Goal: Complete application form: Complete application form

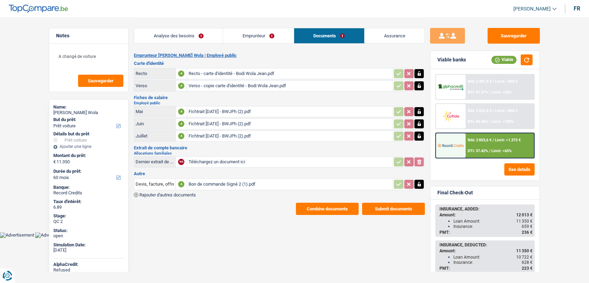
select select "car"
select select "60"
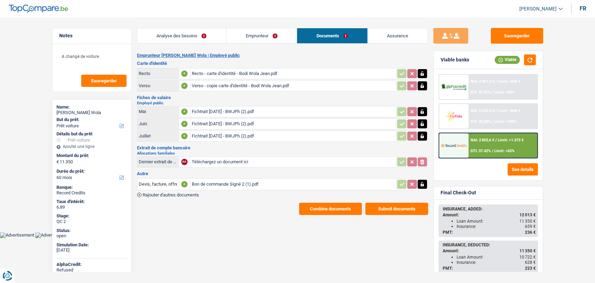
click at [225, 183] on div "Bon de commande Signé 2 (1).pdf" at bounding box center [293, 184] width 203 height 10
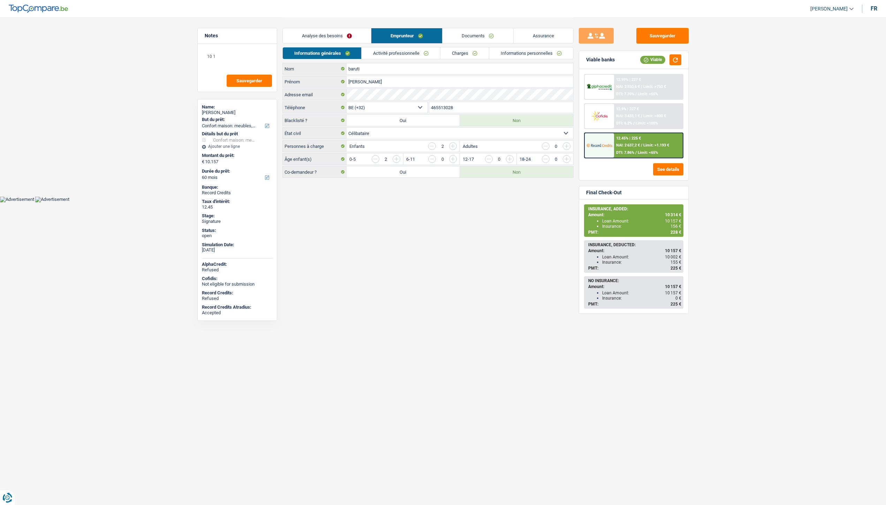
select select "household"
select select "60"
select select "32"
select select "single"
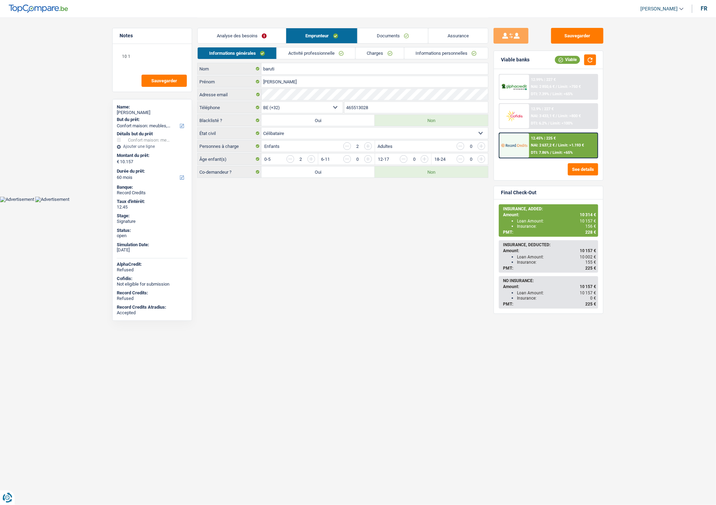
click at [389, 34] on link "Documents" at bounding box center [393, 35] width 70 height 15
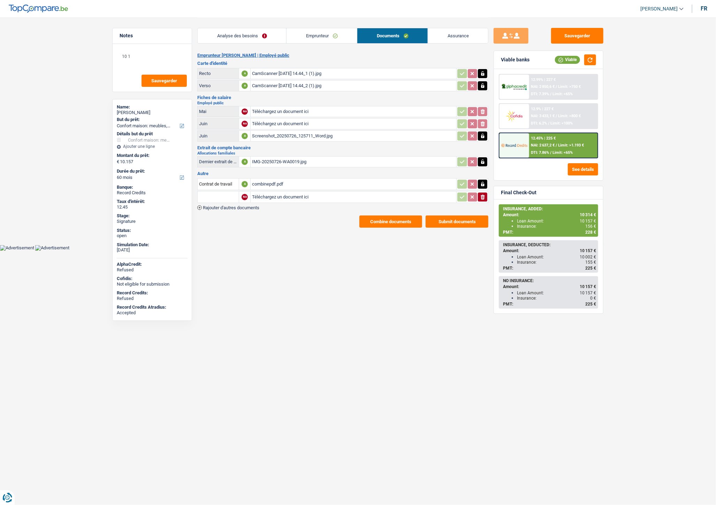
click at [276, 197] on input "Téléchargez un document ici" at bounding box center [353, 197] width 203 height 10
type input "C:\fakepath\IMG-20250910-WA0031.jpg"
click at [256, 205] on span "Rajouter d'autres documents" at bounding box center [231, 207] width 56 height 5
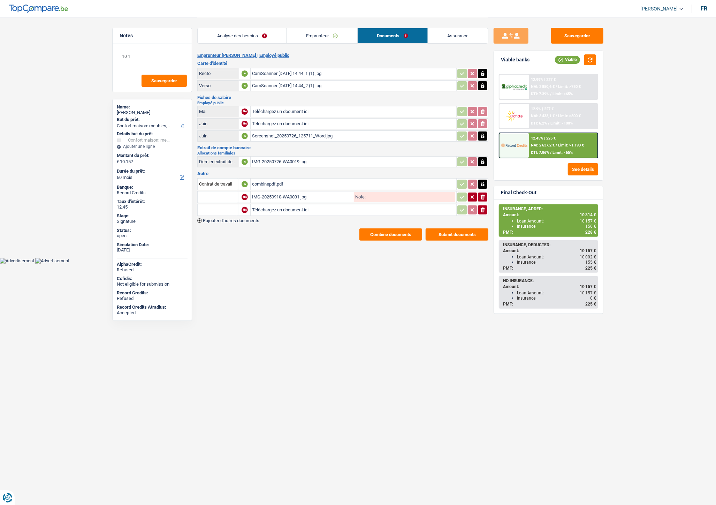
click at [253, 214] on table "Contrat de travail A combinepdf.pdf NA IMG-20250910-WA0031.jpg Note: ionicons-v…" at bounding box center [342, 197] width 291 height 40
click at [254, 218] on span "Rajouter d'autres documents" at bounding box center [231, 220] width 56 height 5
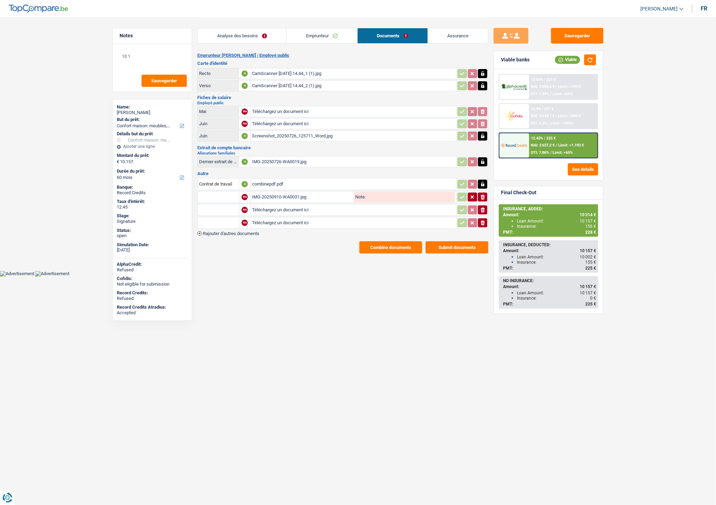
click at [267, 207] on input "Téléchargez un document ici" at bounding box center [353, 210] width 203 height 10
type input "C:\fakepath\IMG-20250910-WA0032.jpg"
click at [267, 220] on input "Téléchargez un document ici" at bounding box center [353, 222] width 203 height 10
type input "C:\fakepath\Extrait Baruti.pdf"
click at [228, 196] on input "text" at bounding box center [218, 196] width 38 height 11
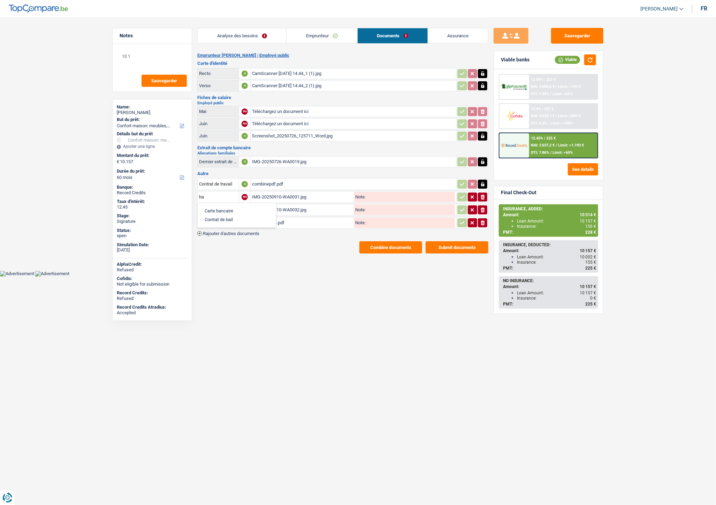
click at [225, 206] on li "Carte bancaire" at bounding box center [236, 210] width 71 height 9
type input "Carte bancaire"
click at [225, 206] on input "text" at bounding box center [218, 209] width 38 height 11
click at [222, 220] on li "Carte bancaire" at bounding box center [236, 223] width 71 height 9
type input "Carte bancaire"
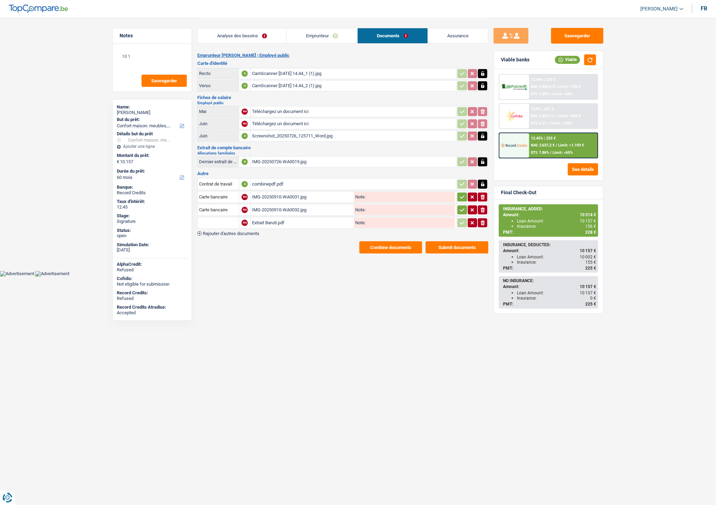
click at [222, 220] on input "text" at bounding box center [218, 222] width 38 height 11
click at [241, 254] on li "Extraits de compte de toutes les transactions 3 derniers mois" at bounding box center [267, 254] width 133 height 9
type input "Extraits de compte de toutes les transactions 3 derniers mois"
click at [463, 196] on icon "button" at bounding box center [462, 196] width 6 height 7
click at [460, 206] on icon "button" at bounding box center [462, 209] width 6 height 7
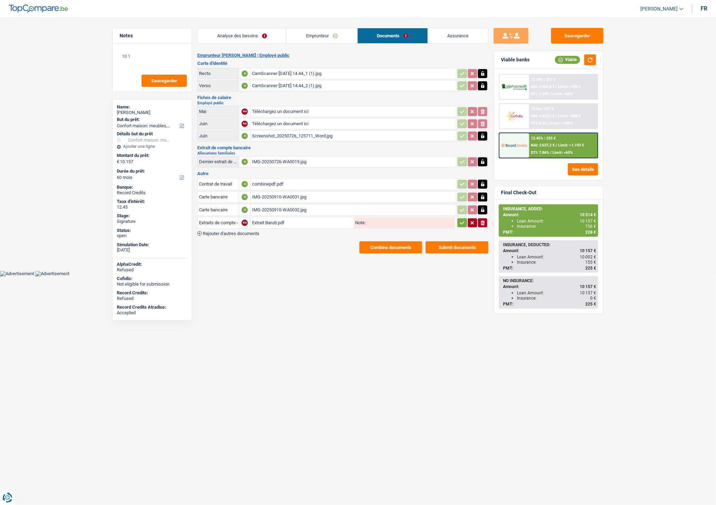
click at [458, 222] on button "button" at bounding box center [461, 222] width 9 height 9
click at [591, 36] on button "Sauvegarder" at bounding box center [577, 36] width 52 height 16
click at [568, 40] on button "Sauvegarder" at bounding box center [577, 36] width 52 height 16
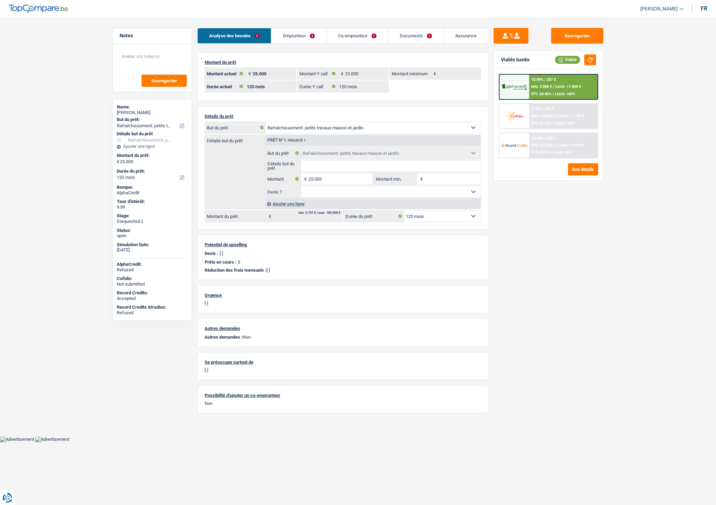
select select "houseOrGarden"
select select "120"
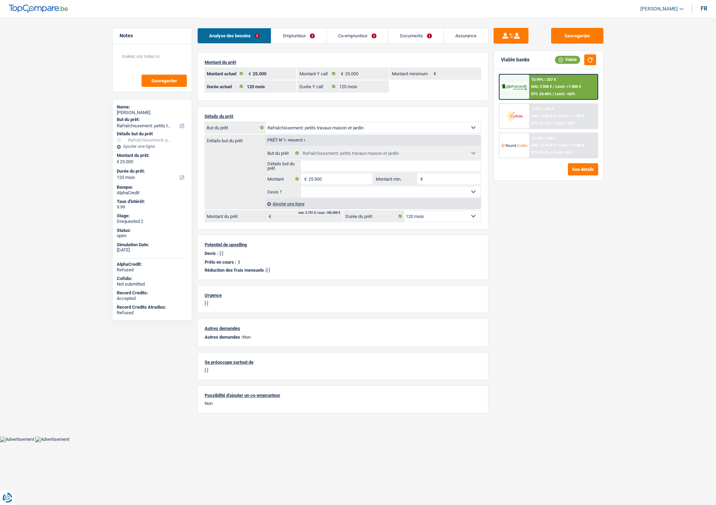
select select "houseOrGarden"
select select "120"
select select "32"
select select "married"
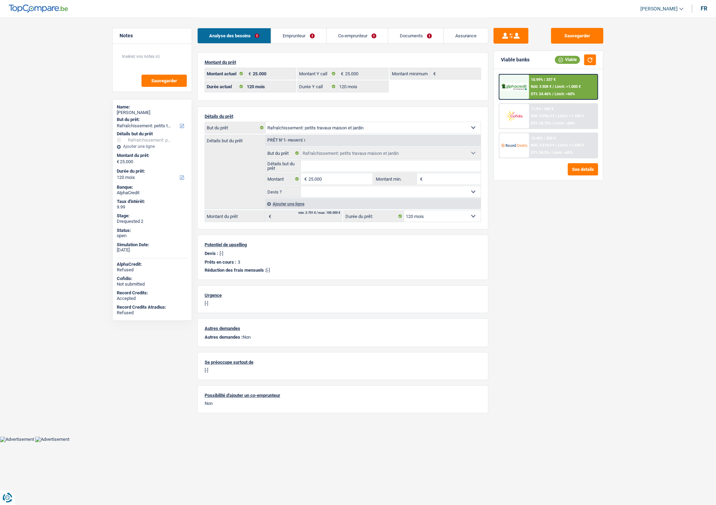
click at [305, 34] on link "Emprunteur" at bounding box center [298, 35] width 55 height 15
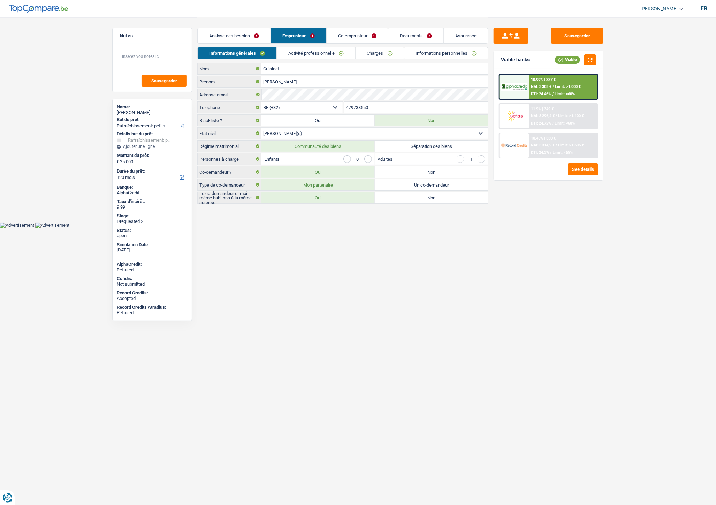
click at [343, 36] on link "Co-emprunteur" at bounding box center [357, 35] width 61 height 15
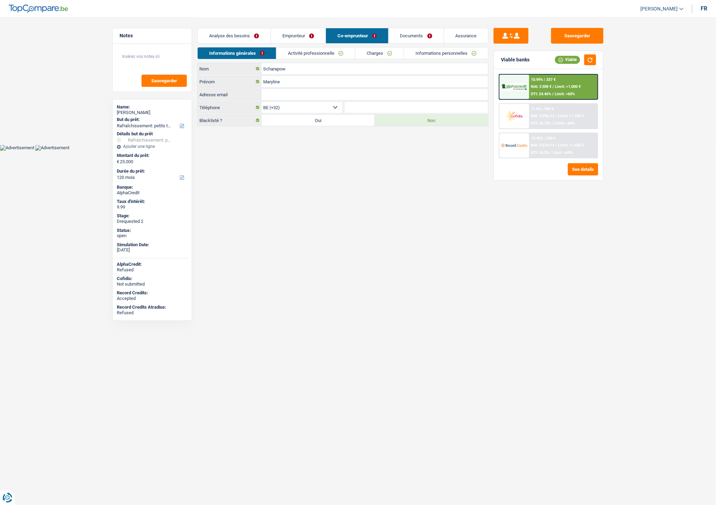
click at [305, 49] on link "Activité professionnelle" at bounding box center [315, 53] width 78 height 12
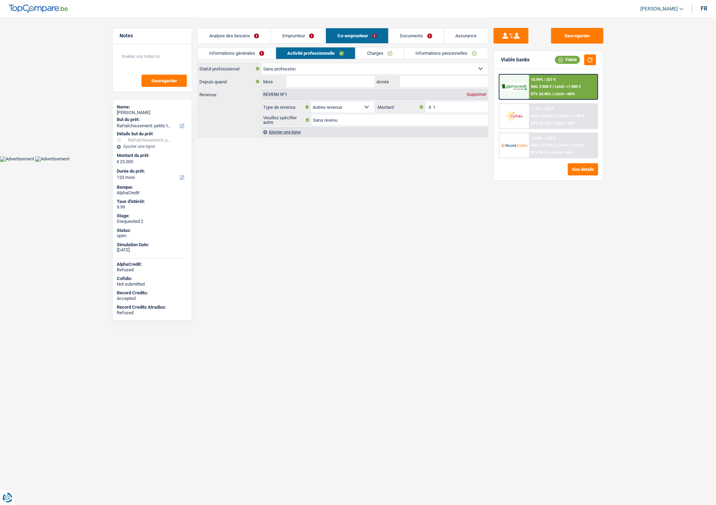
click at [368, 50] on link "Charges" at bounding box center [380, 53] width 48 height 12
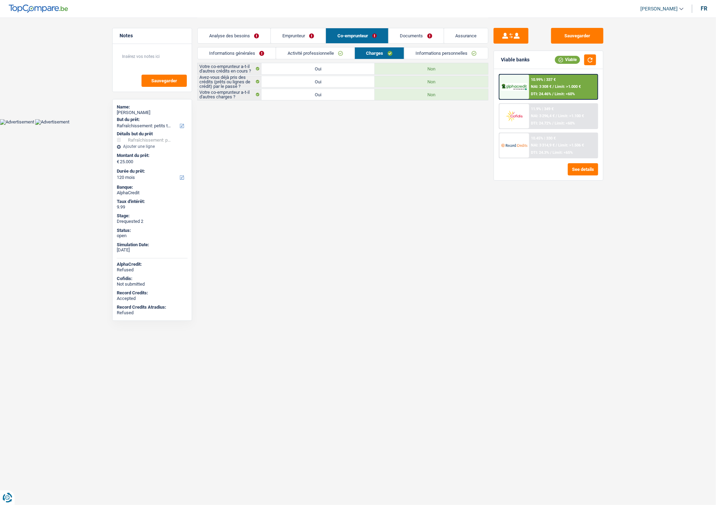
click at [300, 35] on link "Emprunteur" at bounding box center [298, 35] width 55 height 15
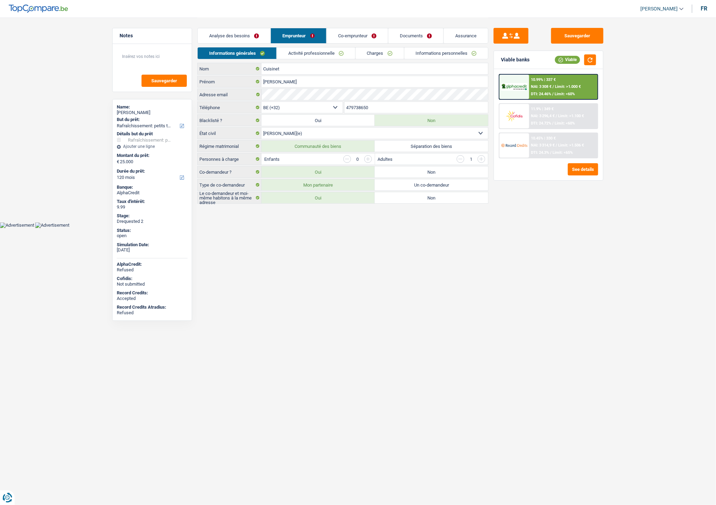
click at [311, 49] on link "Activité professionnelle" at bounding box center [316, 53] width 78 height 12
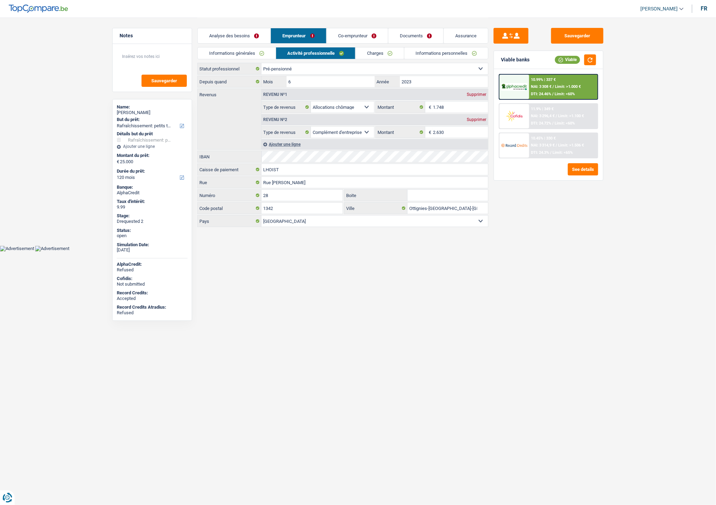
click at [381, 51] on link "Charges" at bounding box center [380, 53] width 48 height 12
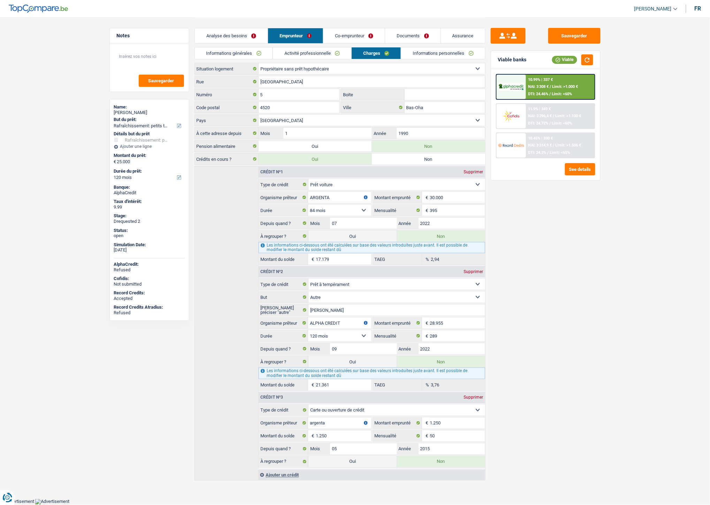
scroll to position [1, 0]
click at [415, 56] on link "Informations personnelles" at bounding box center [443, 53] width 84 height 12
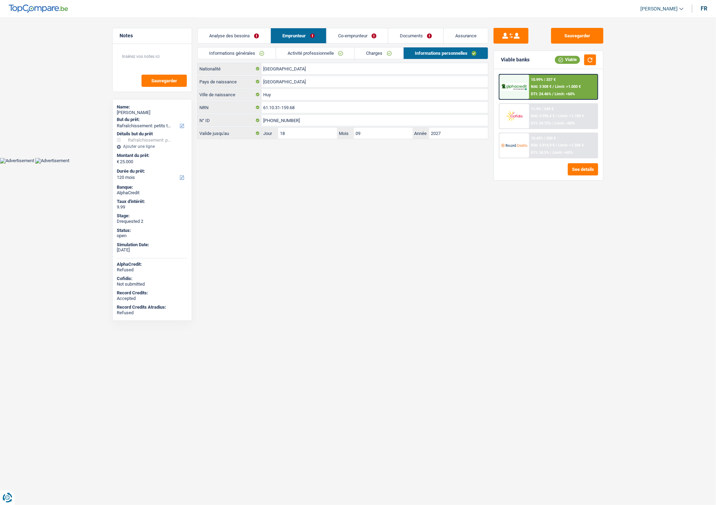
click at [355, 34] on link "Co-emprunteur" at bounding box center [357, 35] width 61 height 15
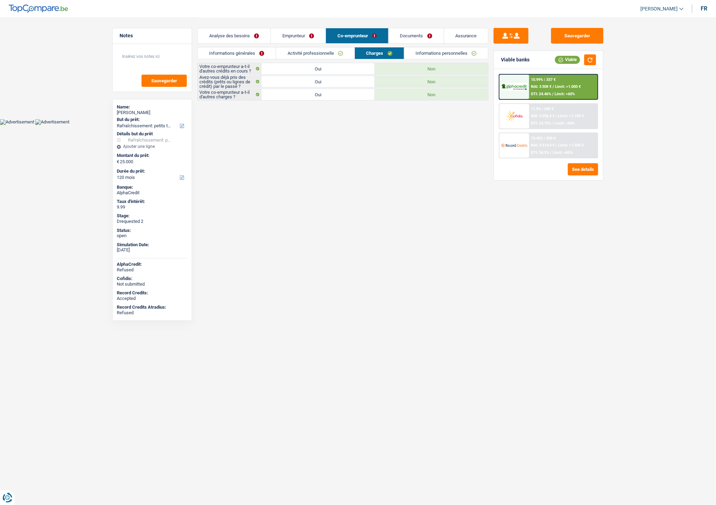
click at [411, 33] on link "Documents" at bounding box center [416, 35] width 55 height 15
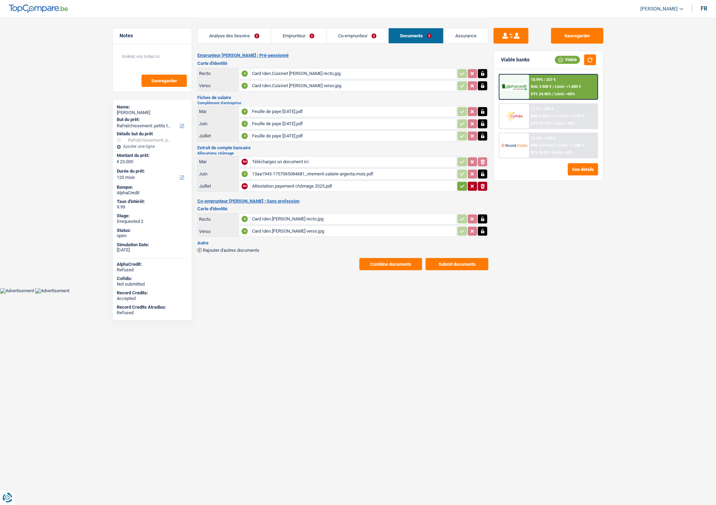
click at [268, 226] on div "Card Iden.Maryline Scharapow verso.jpg" at bounding box center [353, 231] width 203 height 10
click at [311, 220] on div "Card Iden.Maryline Scharapow recto.jpg" at bounding box center [353, 219] width 203 height 10
click at [287, 75] on div "Card Iden.Cuisinet Patrice recto.jpg" at bounding box center [353, 73] width 203 height 10
click at [282, 109] on div "Feuille de paye Mai 2025.pdf" at bounding box center [353, 111] width 203 height 10
click at [295, 38] on link "Emprunteur" at bounding box center [298, 35] width 55 height 15
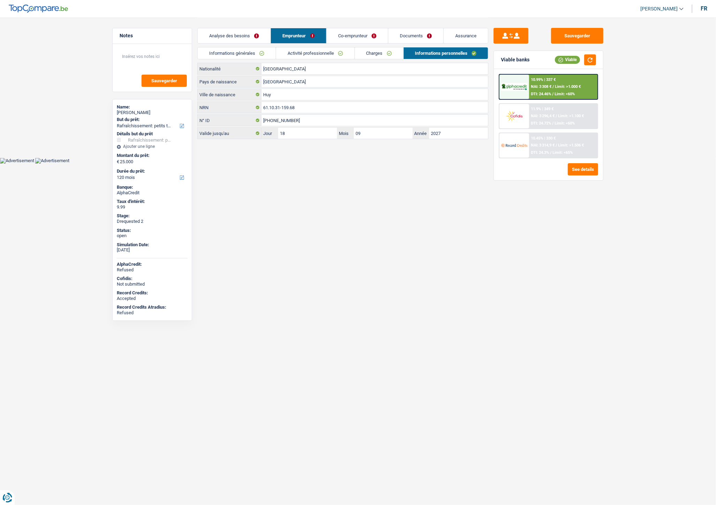
click at [367, 49] on link "Charges" at bounding box center [379, 53] width 48 height 12
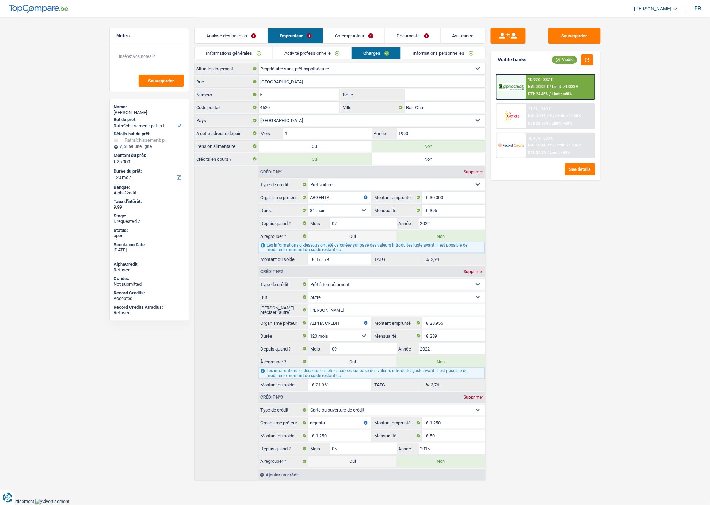
click at [330, 53] on link "Activité professionnelle" at bounding box center [312, 53] width 78 height 12
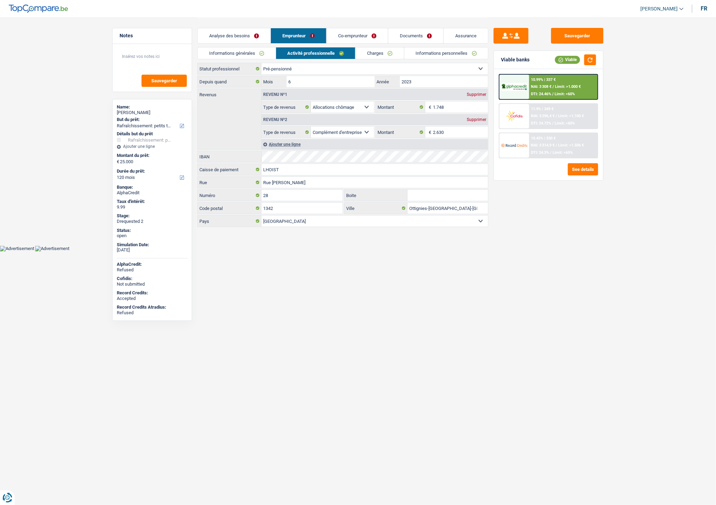
click at [345, 34] on link "Co-emprunteur" at bounding box center [357, 35] width 61 height 15
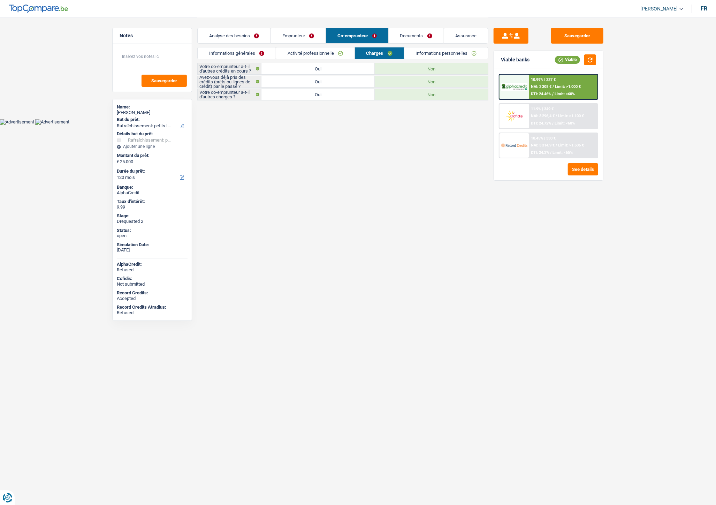
click at [401, 33] on link "Documents" at bounding box center [416, 35] width 55 height 15
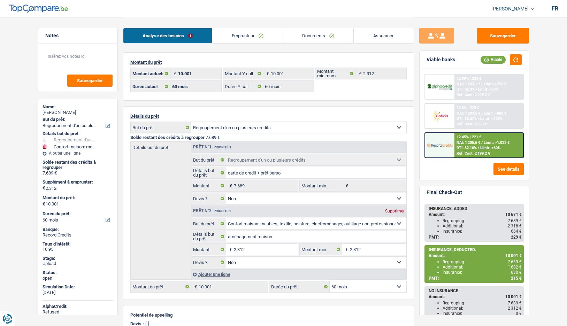
select select "refinancing"
select select "household"
select select "60"
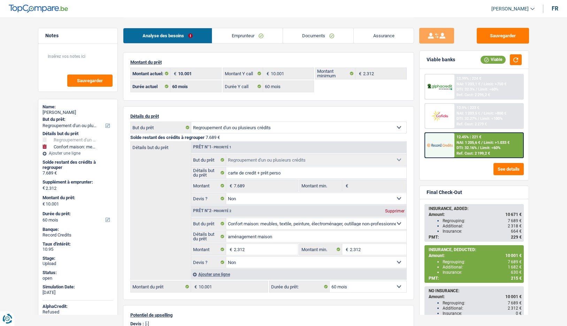
select select "60"
select select "refinancing"
select select "false"
select select "household"
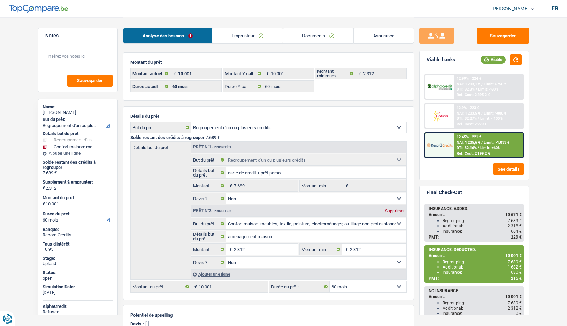
select select "false"
select select "60"
click at [302, 37] on link "Documents" at bounding box center [318, 35] width 71 height 15
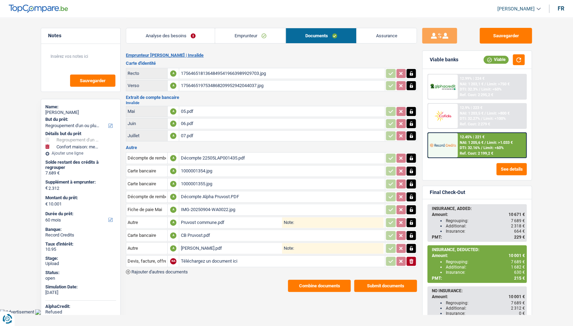
drag, startPoint x: 563, startPoint y: 99, endPoint x: 558, endPoint y: 99, distance: 4.9
click at [563, 99] on main "Notes Sauvegarder Name: béatrice pruvost But du prêt: Confort maison: meubles, …" at bounding box center [286, 155] width 573 height 310
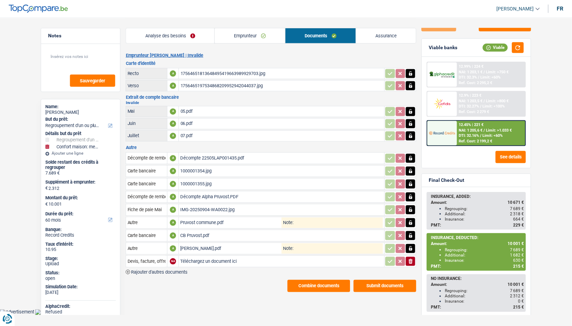
scroll to position [19, 0]
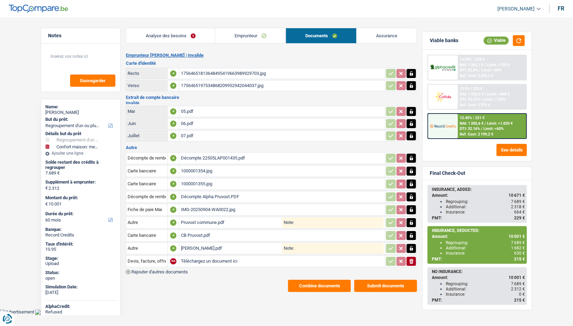
click at [8, 65] on main "Notes Sauvegarder Name: béatrice pruvost But du prêt: Confort maison: meubles, …" at bounding box center [286, 155] width 573 height 310
click at [219, 260] on input "Téléchargez un document ici" at bounding box center [282, 261] width 203 height 10
type input "C:\fakepath\Montagne du Parc 8, B'3.pdf"
click at [158, 259] on input "Devis, facture, offre, bon de commande" at bounding box center [147, 261] width 38 height 11
click at [161, 271] on li "Autre" at bounding box center [165, 275] width 71 height 9
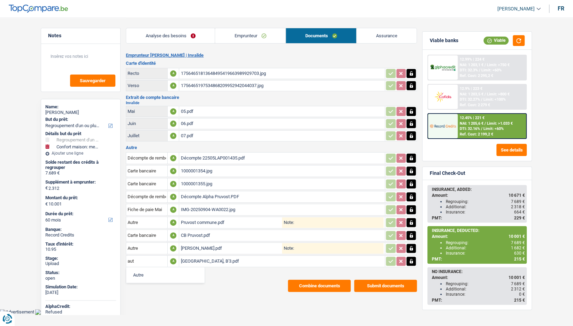
type input "Autre"
click at [544, 145] on main "Notes Sauvegarder Name: béatrice pruvost But du prêt: Confort maison: meubles, …" at bounding box center [286, 155] width 573 height 310
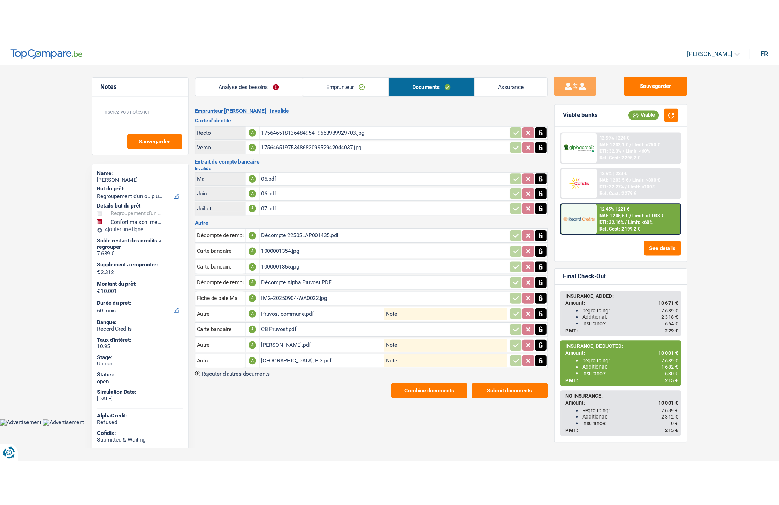
scroll to position [0, 0]
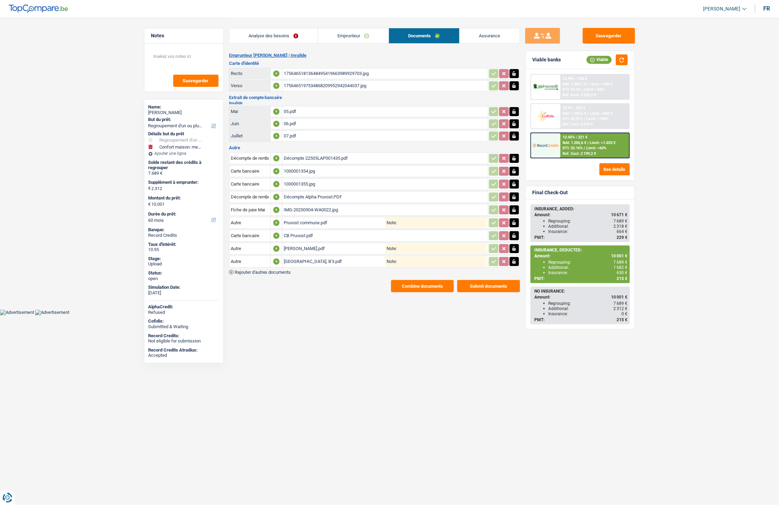
click at [403, 282] on button "Combine documents" at bounding box center [422, 286] width 63 height 12
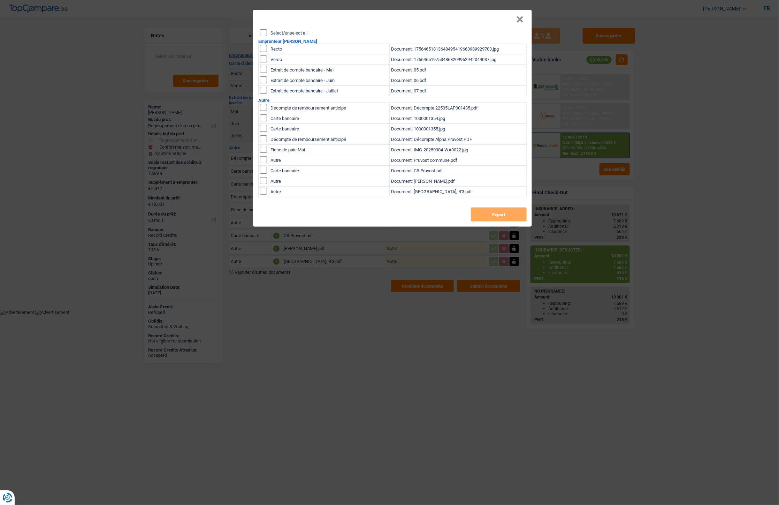
click at [283, 32] on label "Select/unselect all" at bounding box center [288, 33] width 37 height 5
click at [267, 32] on input "Select/unselect all" at bounding box center [263, 32] width 7 height 7
checkbox input "true"
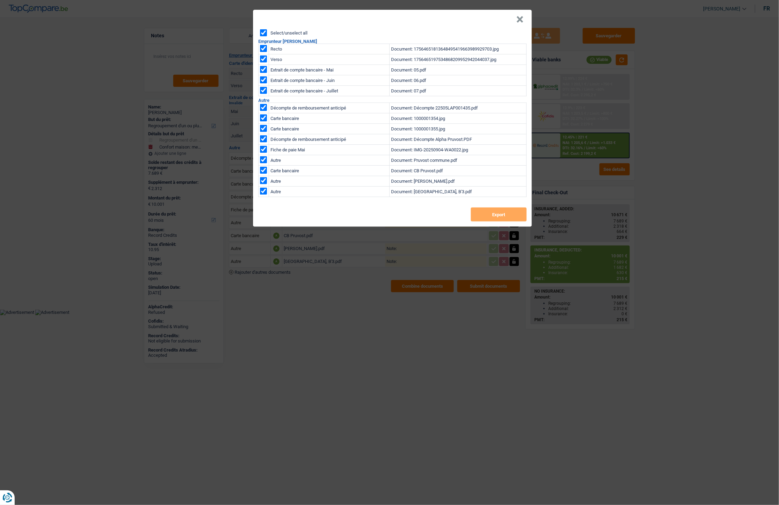
checkbox input "true"
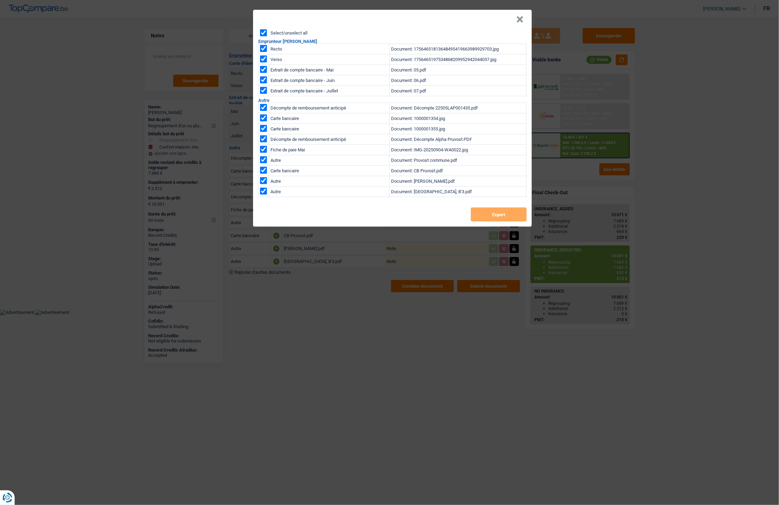
checkbox input "true"
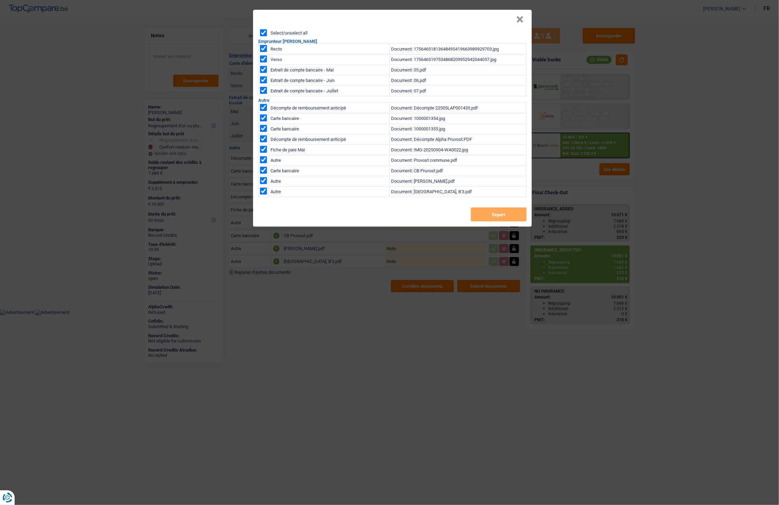
checkbox input "true"
click at [488, 218] on button "Export" at bounding box center [499, 214] width 56 height 14
click at [519, 16] on button "×" at bounding box center [519, 19] width 7 height 7
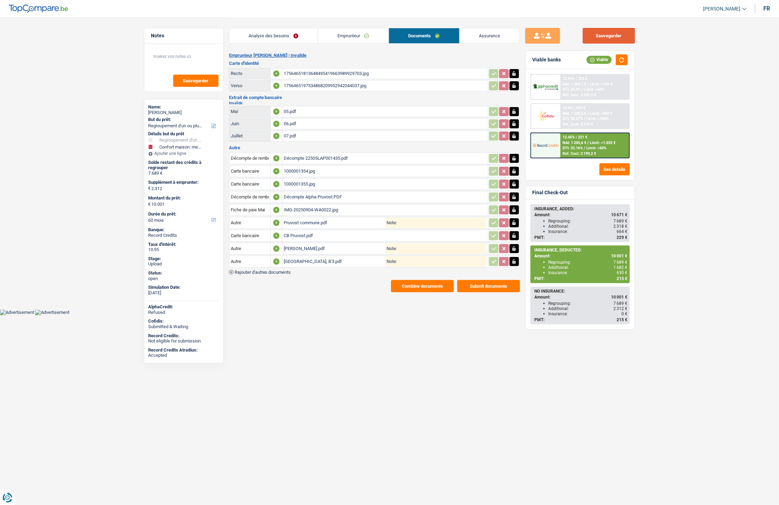
click at [567, 38] on button "Sauvegarder" at bounding box center [609, 36] width 52 height 16
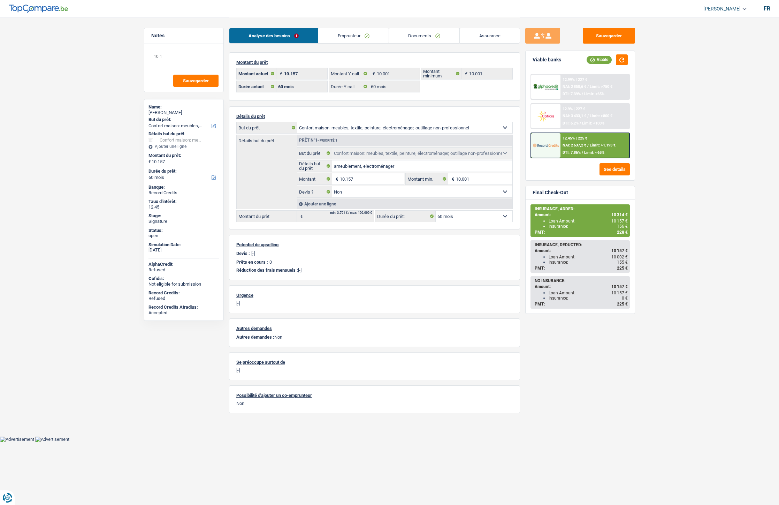
select select "household"
select select "60"
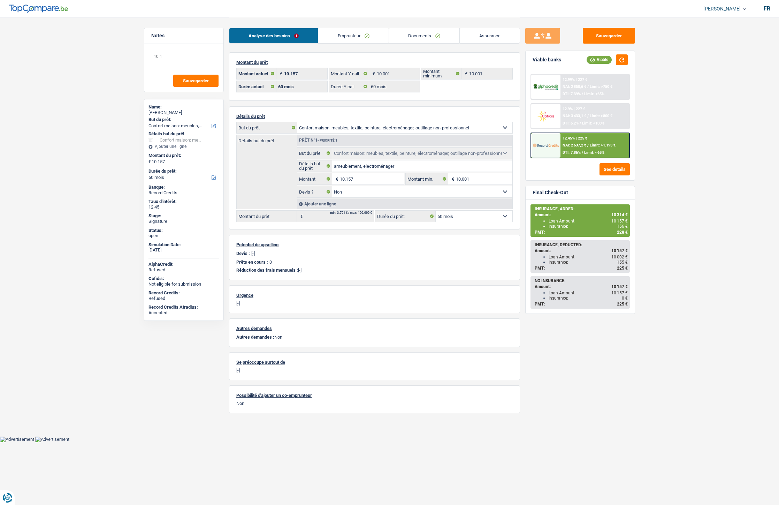
select select "household"
select select "false"
select select "60"
click at [420, 39] on link "Documents" at bounding box center [424, 35] width 71 height 15
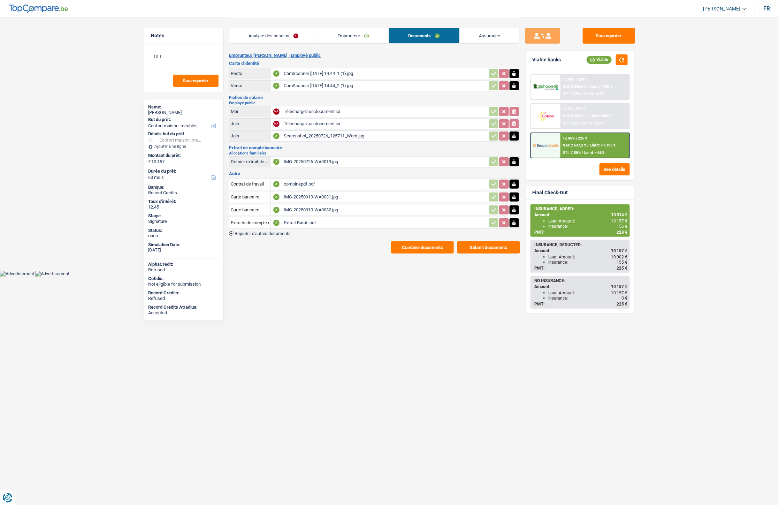
click at [304, 218] on div "Extrait Baruti.pdf" at bounding box center [385, 222] width 203 height 10
click at [250, 231] on span "Rajouter d'autres documents" at bounding box center [263, 233] width 56 height 5
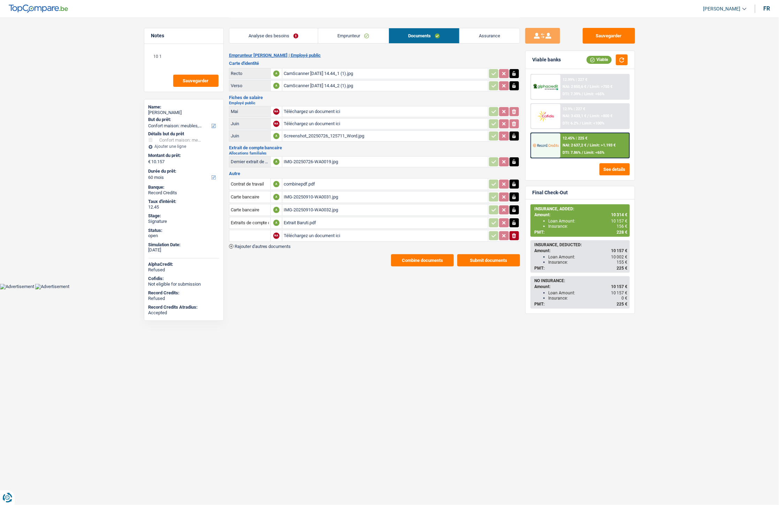
click at [257, 244] on span "Rajouter d'autres documents" at bounding box center [263, 246] width 56 height 5
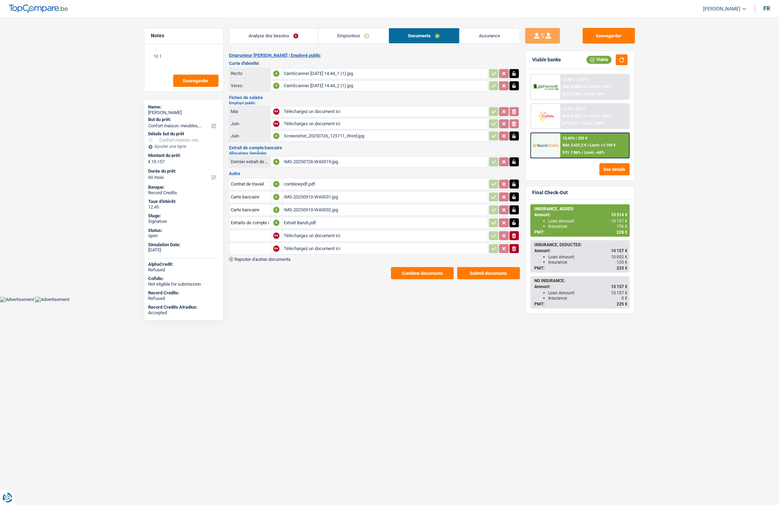
click at [264, 257] on span "Rajouter d'autres documents" at bounding box center [263, 259] width 56 height 5
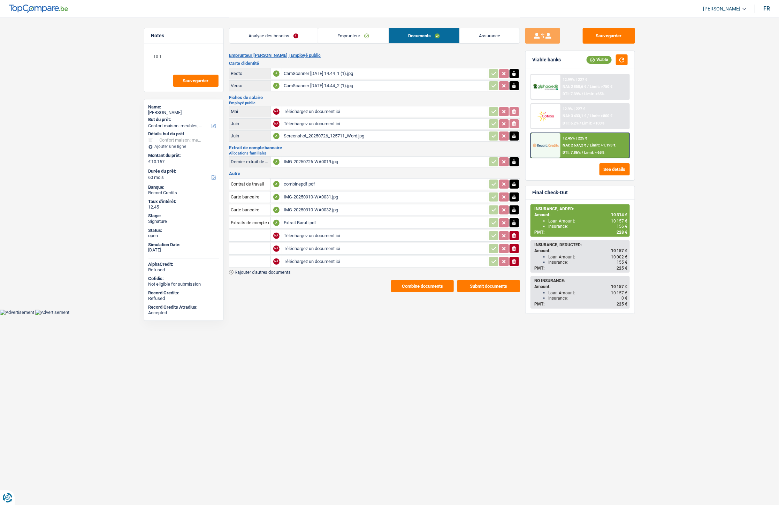
click at [262, 270] on span "Rajouter d'autres documents" at bounding box center [263, 272] width 56 height 5
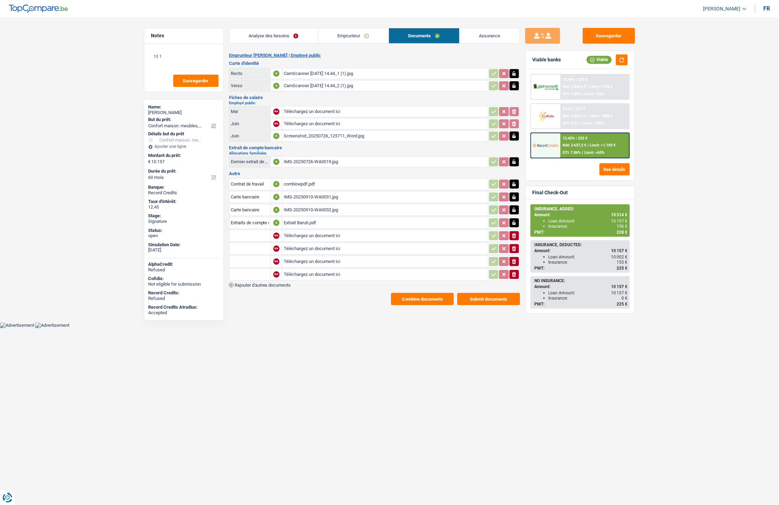
click at [301, 235] on input "Téléchargez un document ici" at bounding box center [385, 235] width 203 height 10
type input "C:\fakepath\IMG-20250910-WA0002.jpg"
click at [263, 230] on input "text" at bounding box center [250, 235] width 38 height 11
click at [267, 245] on li "Dernier extrait de compte pour vos allocations familiales" at bounding box center [291, 249] width 117 height 9
type input "Dernier extrait de compte pour vos allocations familiales"
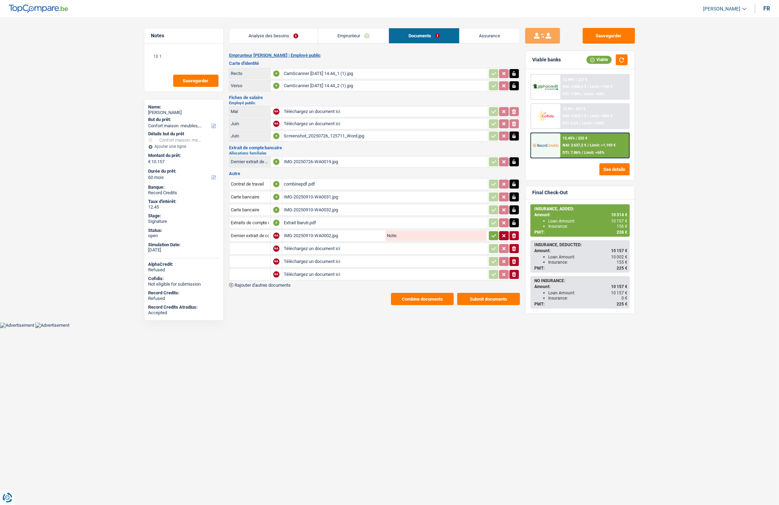
click at [291, 243] on input "Téléchargez un document ici" at bounding box center [385, 248] width 203 height 10
type input "C:\fakepath\Screenshot_20250909_125009_Samsung Internet.jpg"
click at [255, 244] on input "text" at bounding box center [250, 248] width 38 height 11
type input "aout"
drag, startPoint x: 258, startPoint y: 245, endPoint x: 229, endPoint y: 245, distance: 28.9
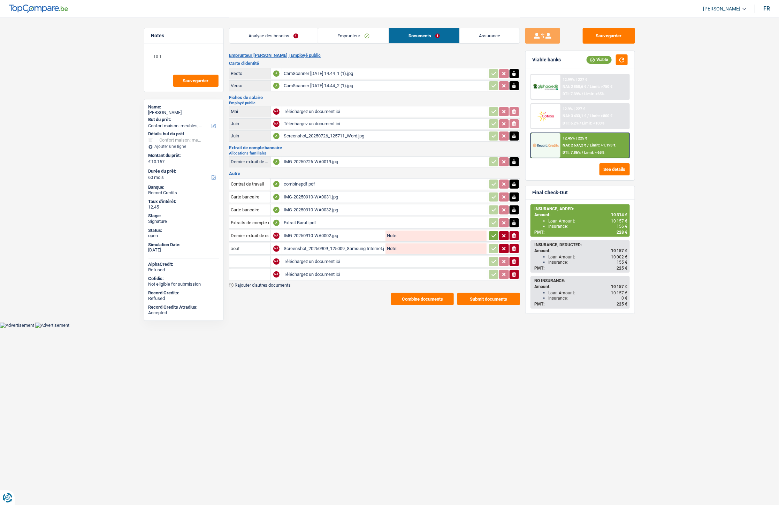
click at [229, 245] on td "aout" at bounding box center [249, 249] width 41 height 12
click at [249, 245] on input "text" at bounding box center [250, 248] width 38 height 11
click at [254, 284] on li "Fiche de paie Août" at bounding box center [272, 288] width 79 height 9
type input "Fiche de paie Août"
click at [290, 258] on input "Téléchargez un document ici" at bounding box center [385, 261] width 203 height 10
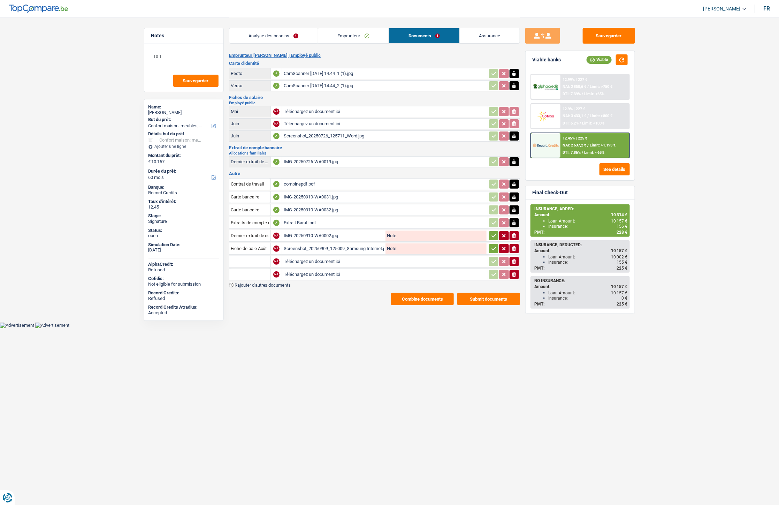
type input "C:\fakepath\Screenshot_20250910_174609_Samsung Internet.jpg"
click at [338, 259] on div "Screenshot_20250910_174609_Samsung Internet.jpg" at bounding box center [334, 261] width 100 height 10
click at [243, 256] on input "text" at bounding box center [250, 261] width 38 height 11
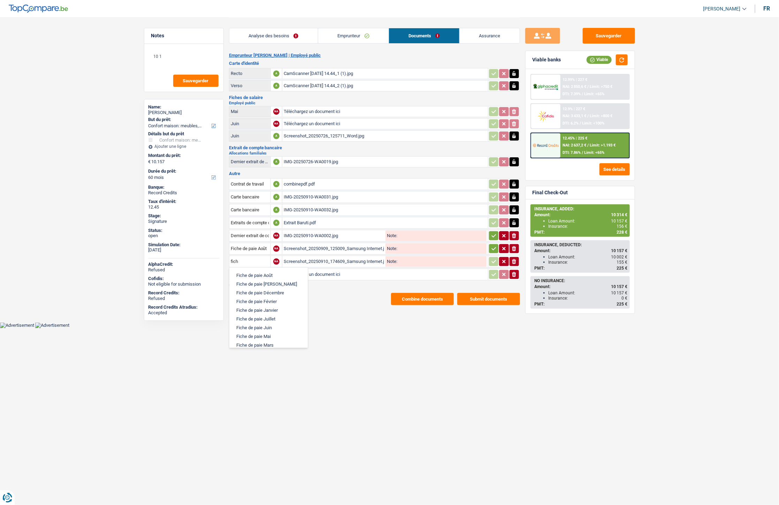
click at [267, 315] on li "Fiche de paie Juillet" at bounding box center [268, 318] width 71 height 9
type input "Fiche de paie Juillet"
click at [298, 270] on input "Téléchargez un document ici" at bounding box center [385, 274] width 203 height 10
type input "C:\fakepath\Screenshot_20250910_174436_Yahoo Mail.jpg"
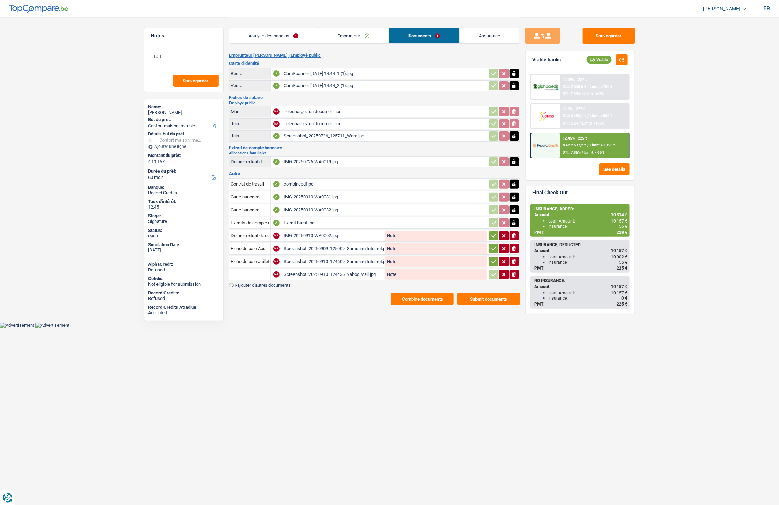
click at [262, 273] on input "text" at bounding box center [250, 274] width 38 height 11
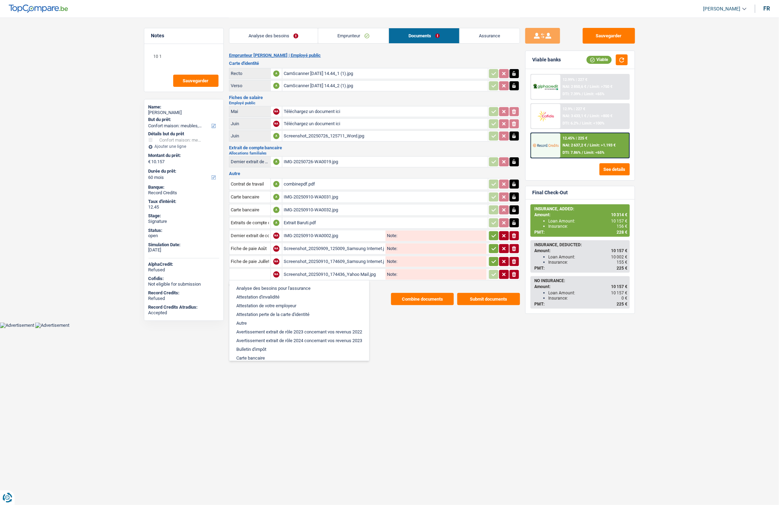
click at [258, 269] on input "text" at bounding box center [250, 274] width 38 height 11
click at [253, 269] on input "text" at bounding box center [250, 274] width 38 height 11
click at [245, 269] on input "text" at bounding box center [250, 274] width 38 height 11
click at [239, 269] on input "text" at bounding box center [250, 274] width 38 height 11
type input "cheq"
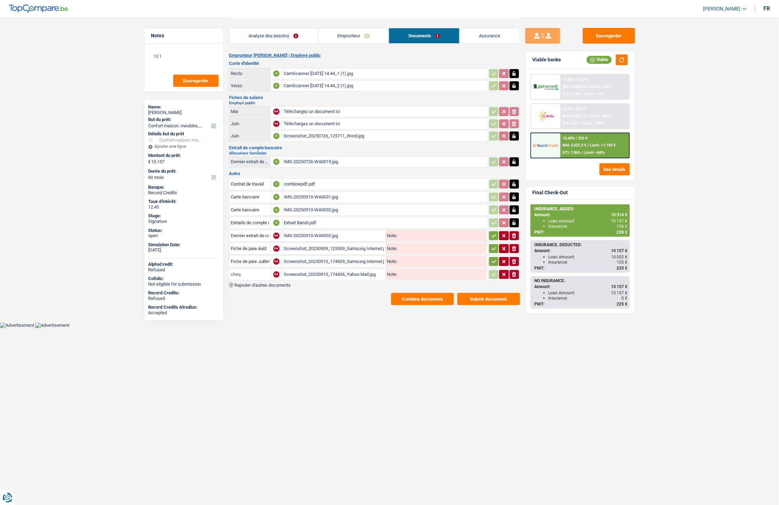
drag, startPoint x: 241, startPoint y: 267, endPoint x: 225, endPoint y: 270, distance: 16.4
click at [226, 271] on div "Notes 10 1 Sauvegarder Name: [PERSON_NAME] But du prêt: Confort maison: meubles…" at bounding box center [390, 161] width 502 height 288
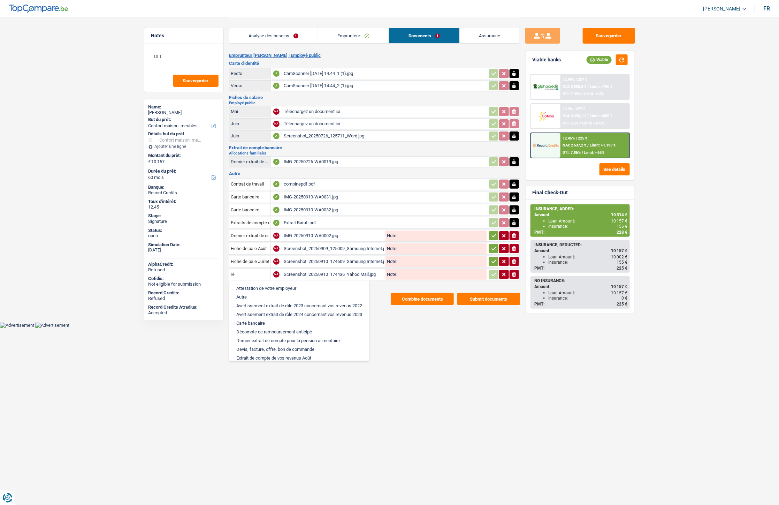
type input "rep"
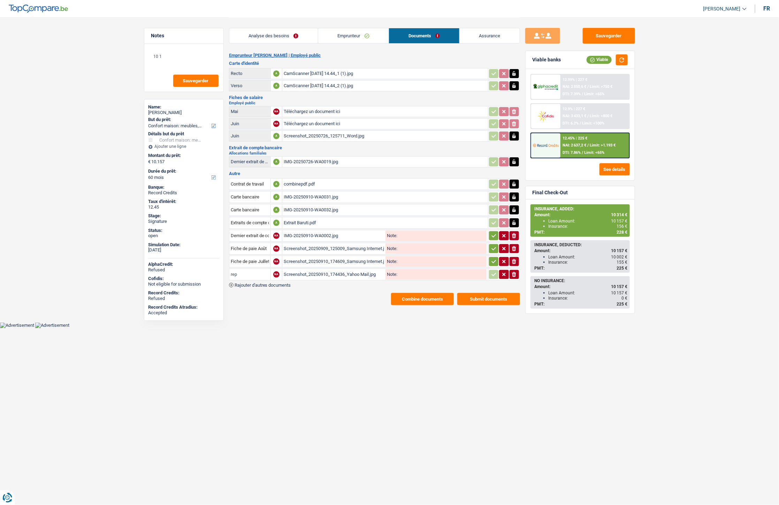
drag, startPoint x: 236, startPoint y: 268, endPoint x: 229, endPoint y: 269, distance: 6.7
click at [229, 269] on td "rep" at bounding box center [249, 274] width 41 height 12
click at [248, 269] on input "text" at bounding box center [250, 274] width 38 height 11
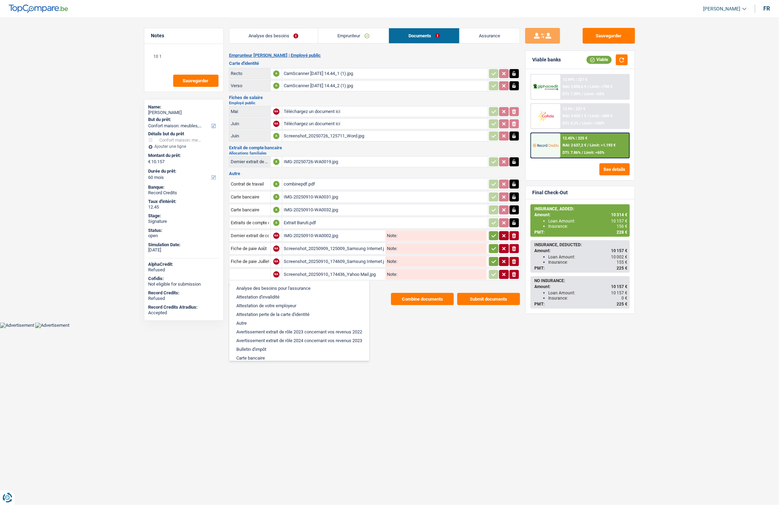
click at [248, 269] on input "text" at bounding box center [250, 274] width 38 height 11
drag, startPoint x: 245, startPoint y: 319, endPoint x: 246, endPoint y: 315, distance: 3.8
click at [245, 319] on li "Autre" at bounding box center [299, 323] width 133 height 9
type input "Autre"
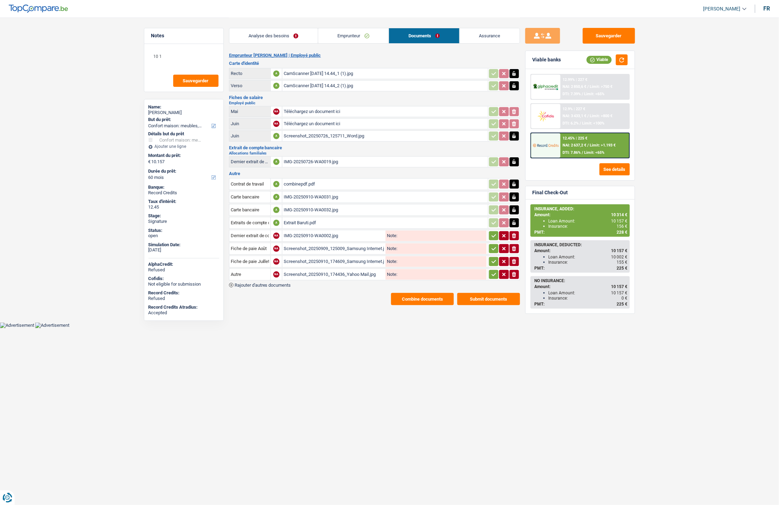
click at [495, 236] on icon "button" at bounding box center [494, 235] width 6 height 7
click at [495, 247] on icon "button" at bounding box center [494, 248] width 6 height 7
click at [496, 257] on button "button" at bounding box center [493, 261] width 9 height 9
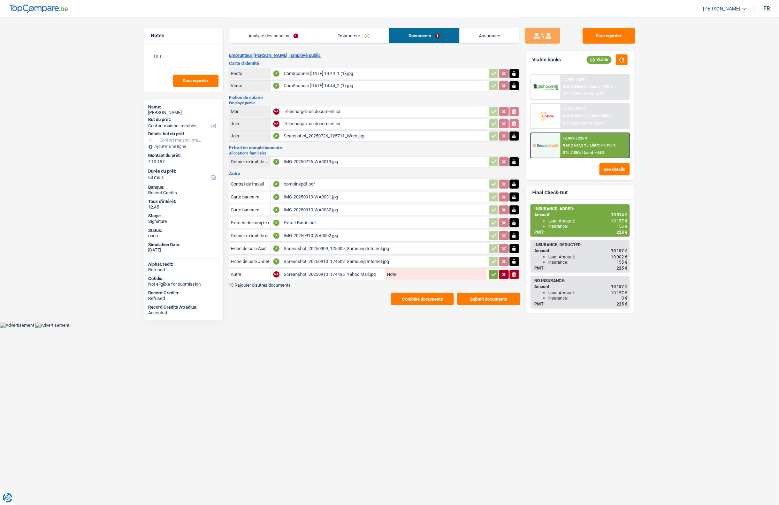
click at [491, 272] on icon "button" at bounding box center [494, 274] width 6 height 7
click at [612, 32] on button "Sauvegarder" at bounding box center [609, 36] width 52 height 16
click at [418, 294] on button "Combine documents" at bounding box center [422, 299] width 63 height 12
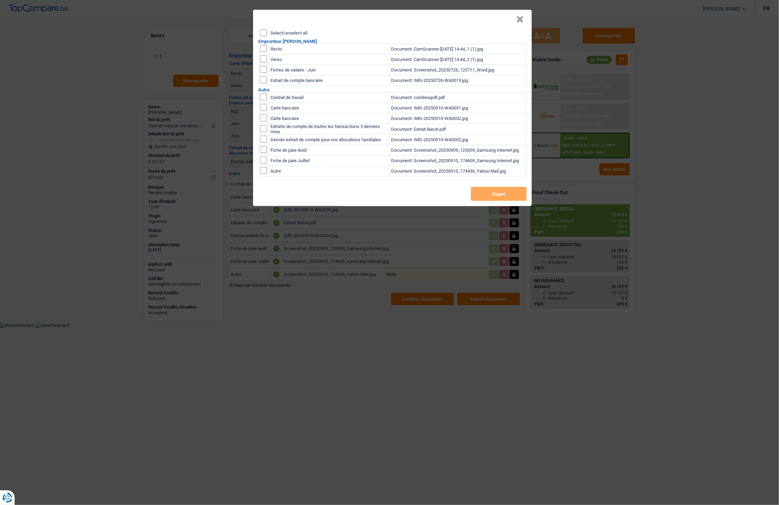
click at [263, 31] on input "Select/unselect all" at bounding box center [263, 32] width 7 height 7
checkbox input "true"
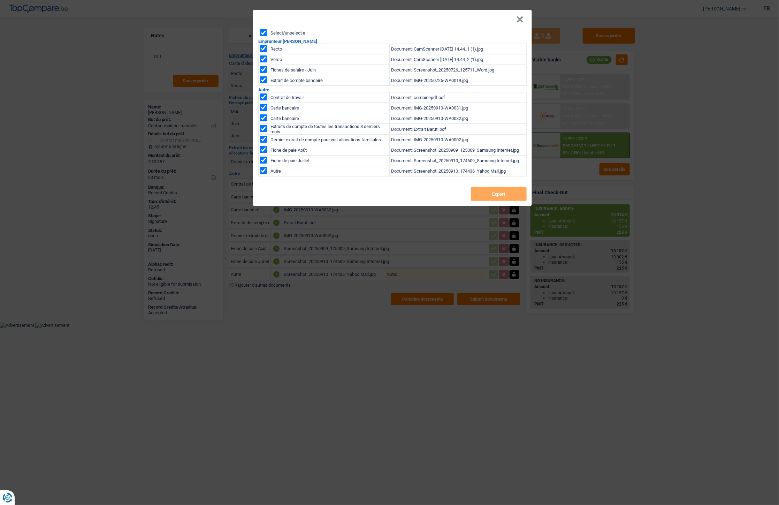
checkbox input "true"
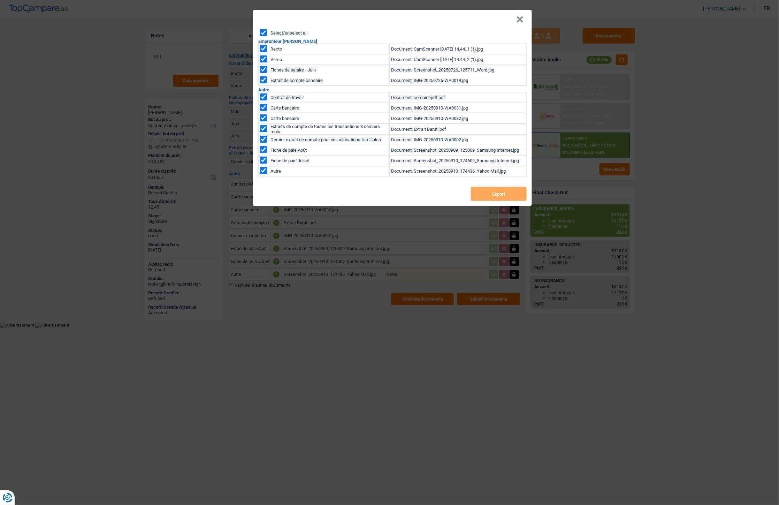
checkbox input "true"
click at [497, 190] on button "Export" at bounding box center [499, 194] width 56 height 14
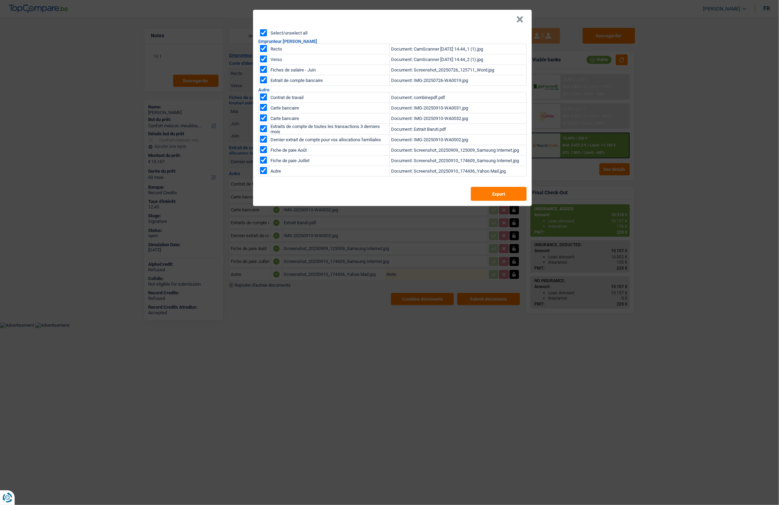
click at [521, 19] on button "×" at bounding box center [519, 19] width 7 height 7
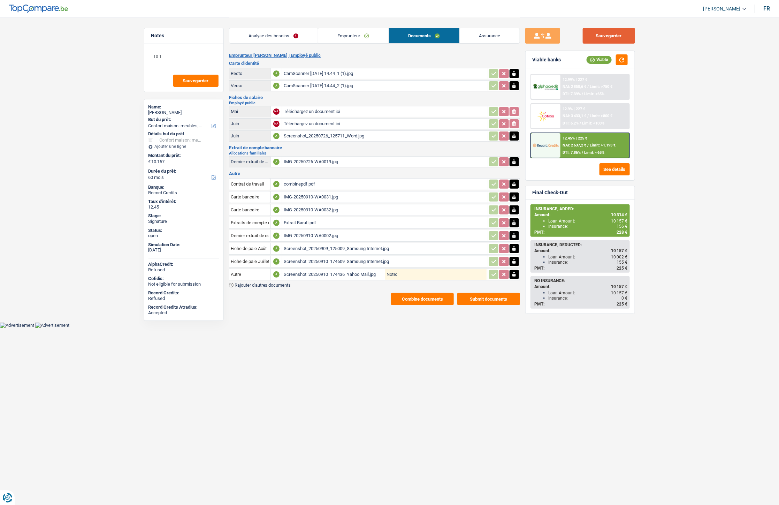
click at [600, 38] on button "Sauvegarder" at bounding box center [609, 36] width 52 height 16
